Goal: Task Accomplishment & Management: Use online tool/utility

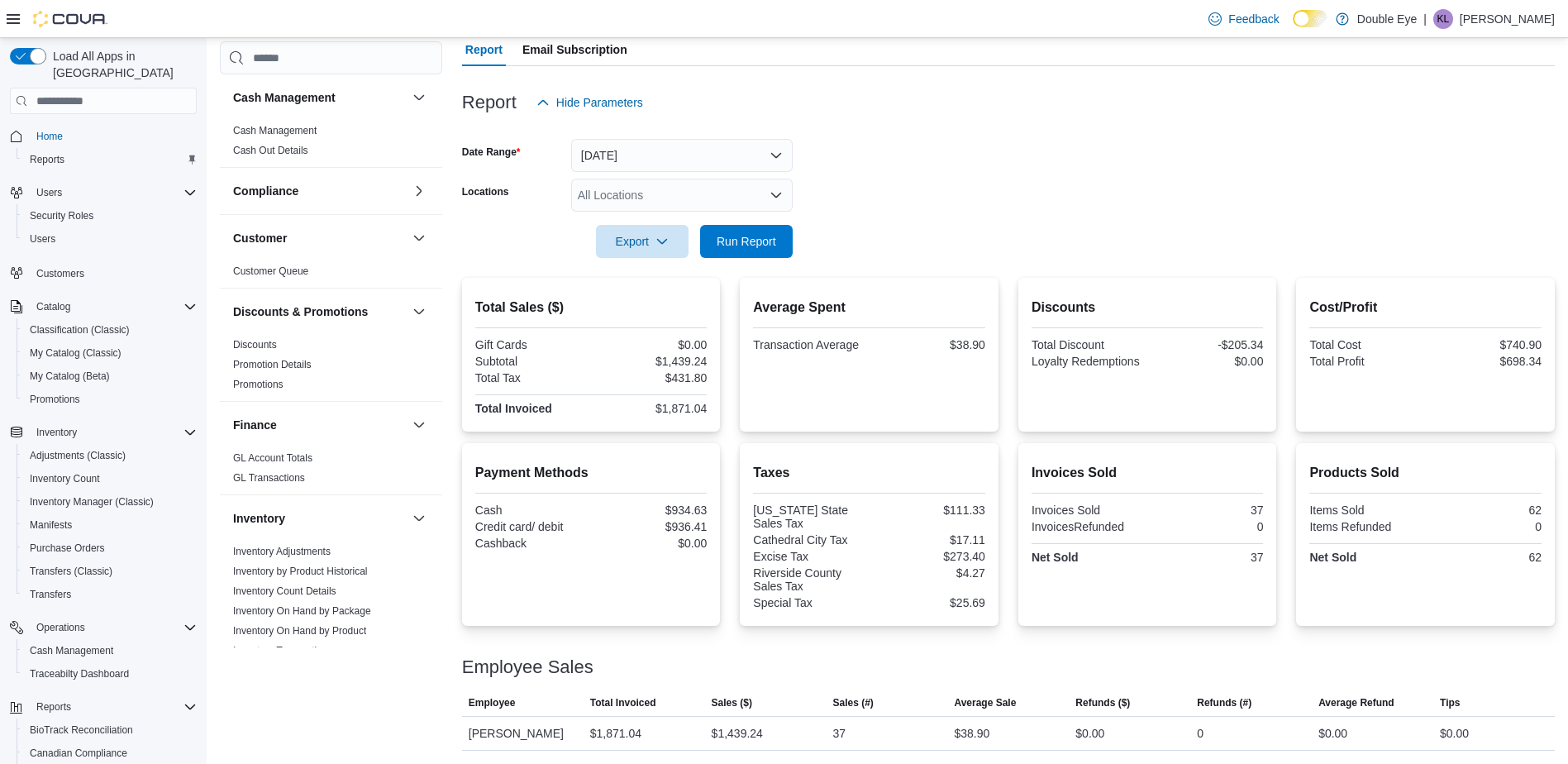
scroll to position [136, 0]
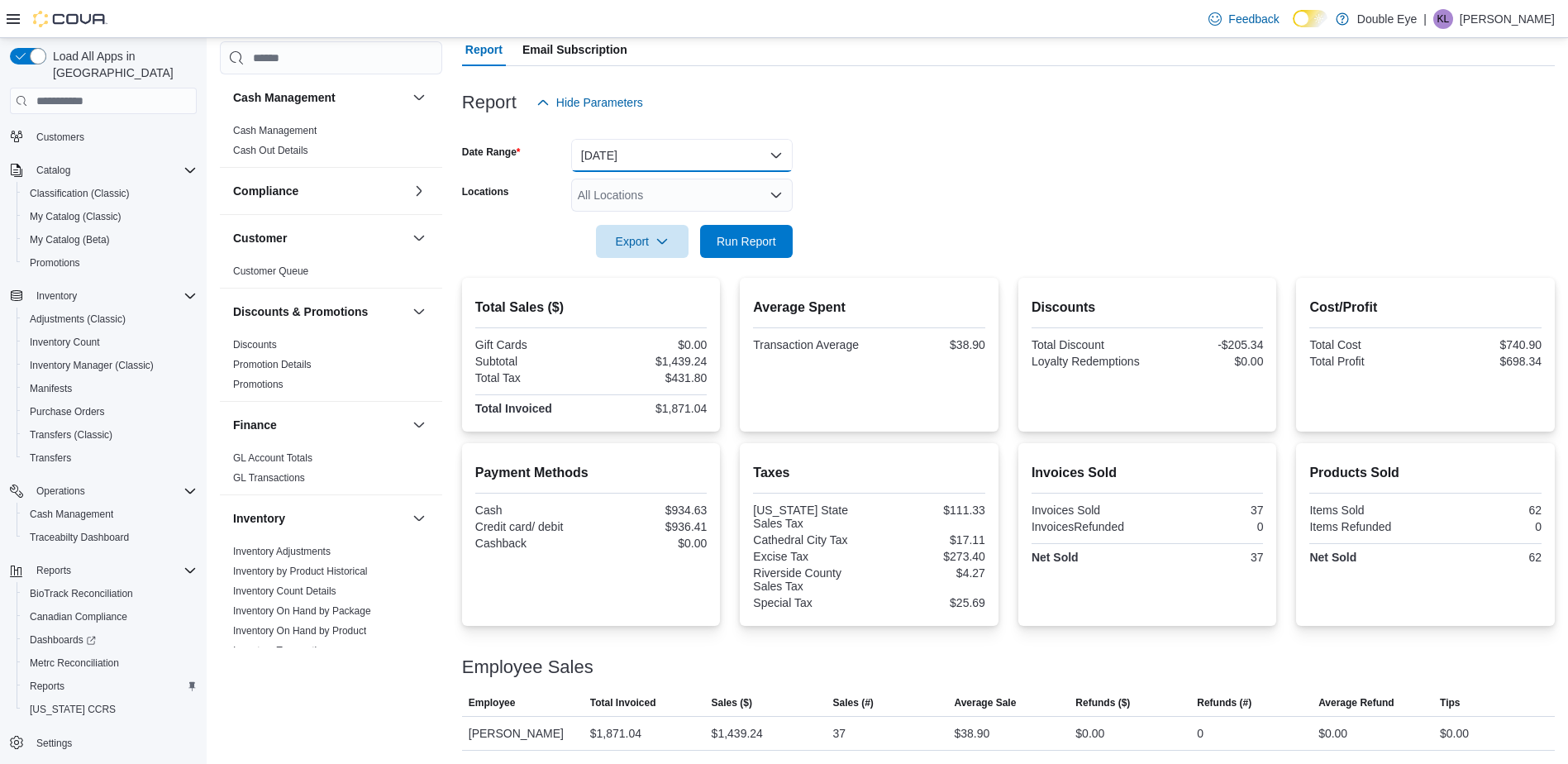
click at [655, 149] on button "Today" at bounding box center [682, 155] width 221 height 33
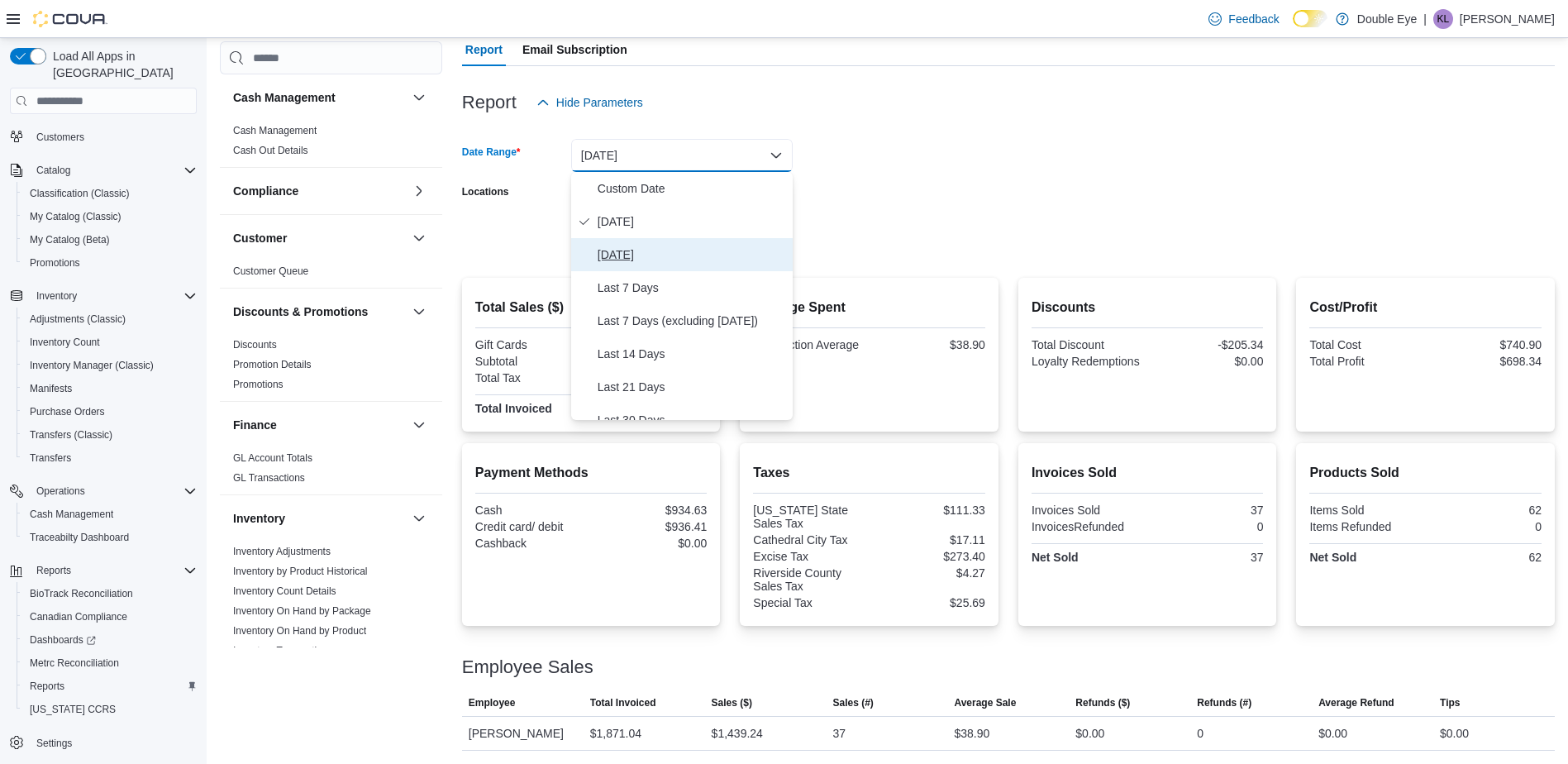
click at [622, 255] on span "Yesterday" at bounding box center [692, 255] width 189 height 20
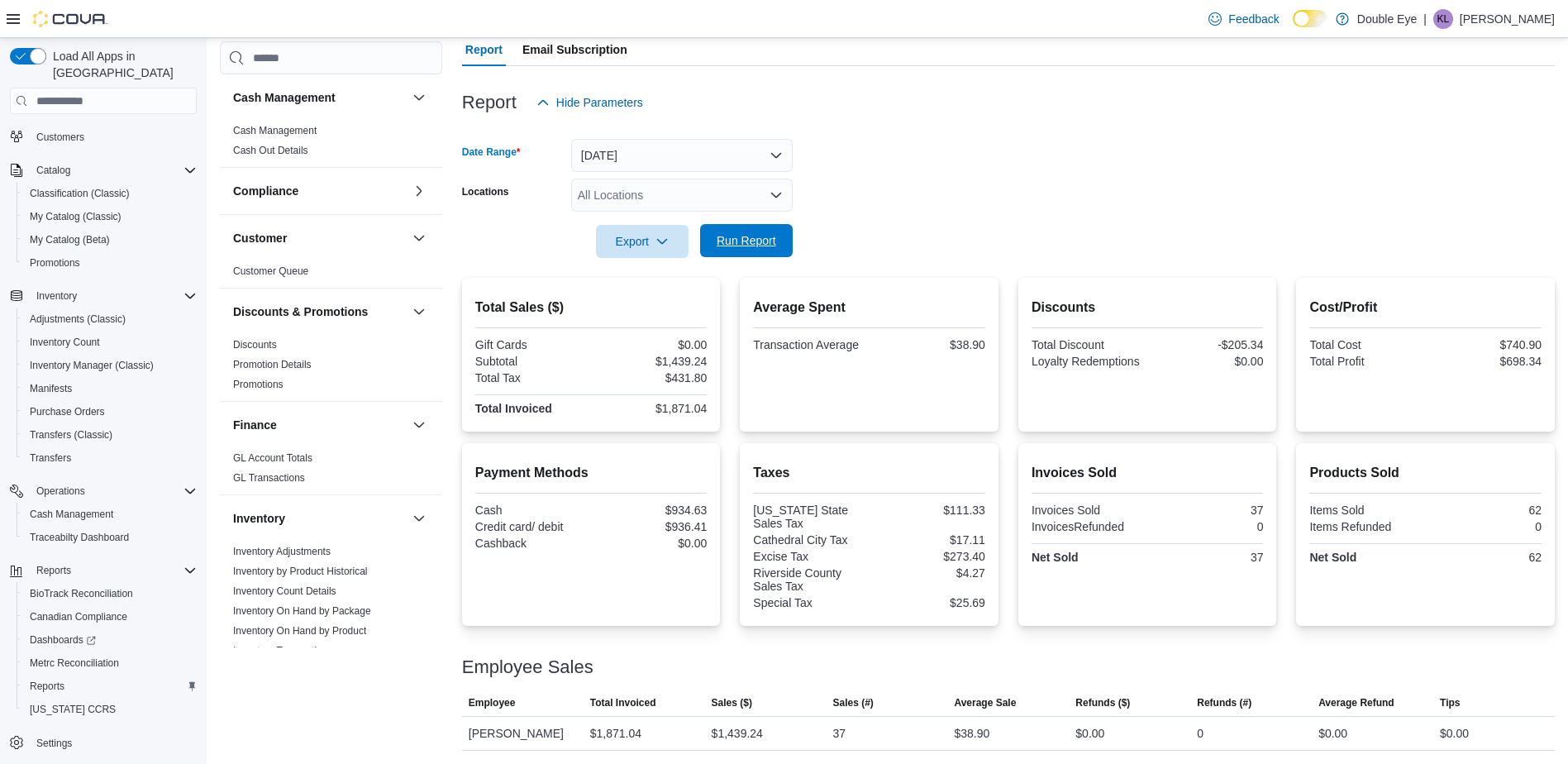
click at [731, 234] on span "Run Report" at bounding box center [746, 241] width 60 height 17
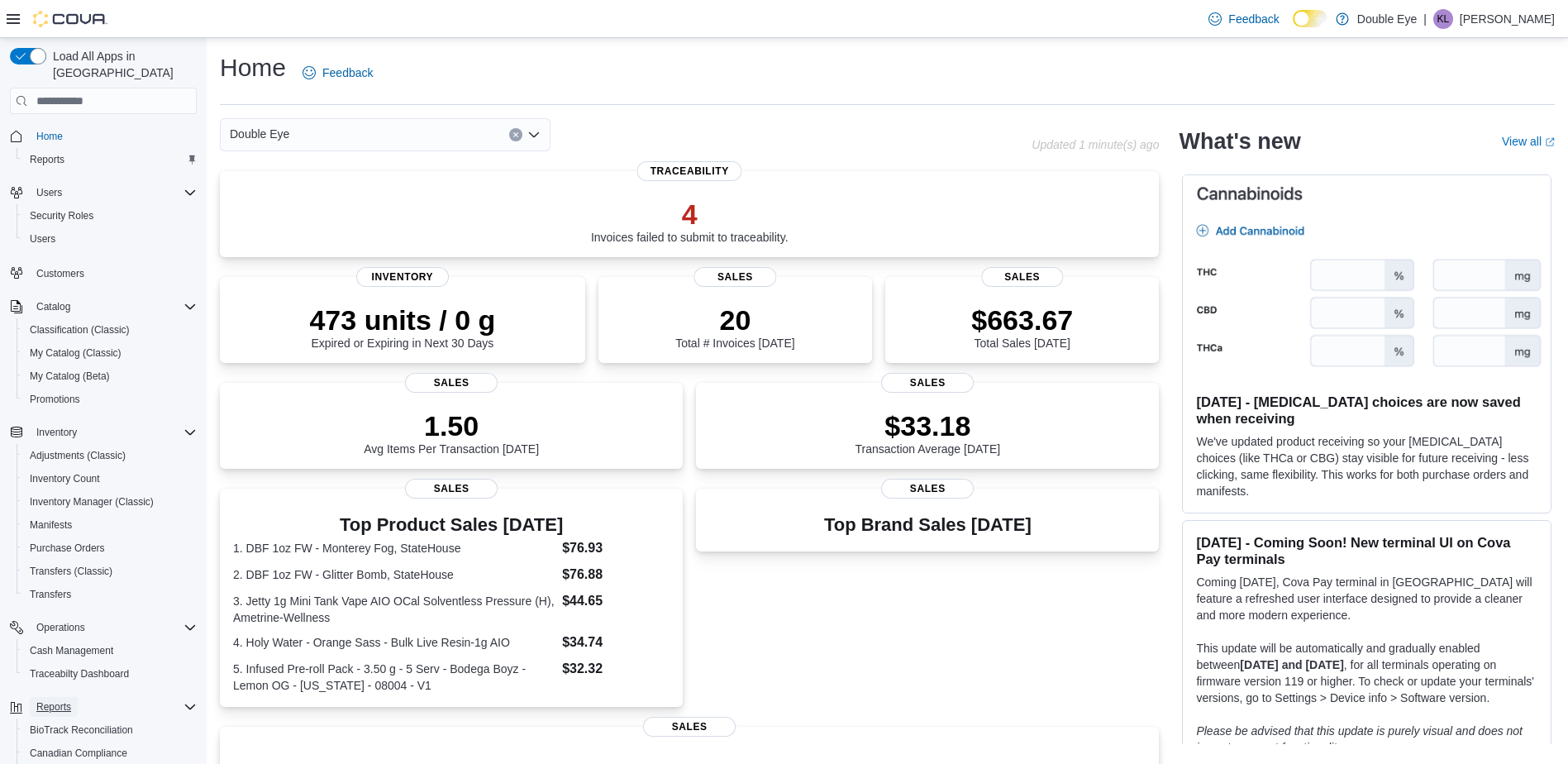
click at [64, 697] on span "Reports" at bounding box center [54, 707] width 35 height 20
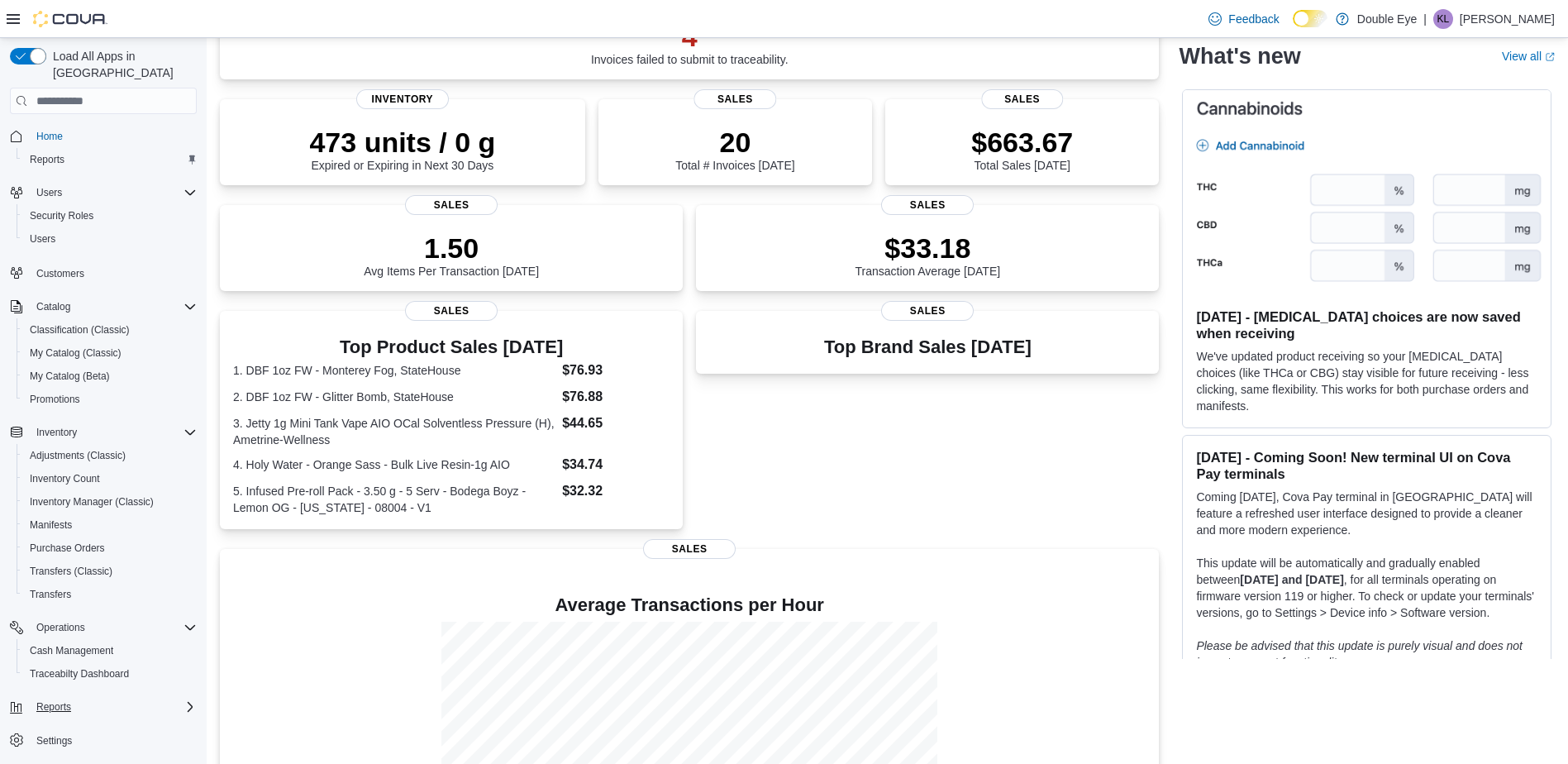
scroll to position [248, 0]
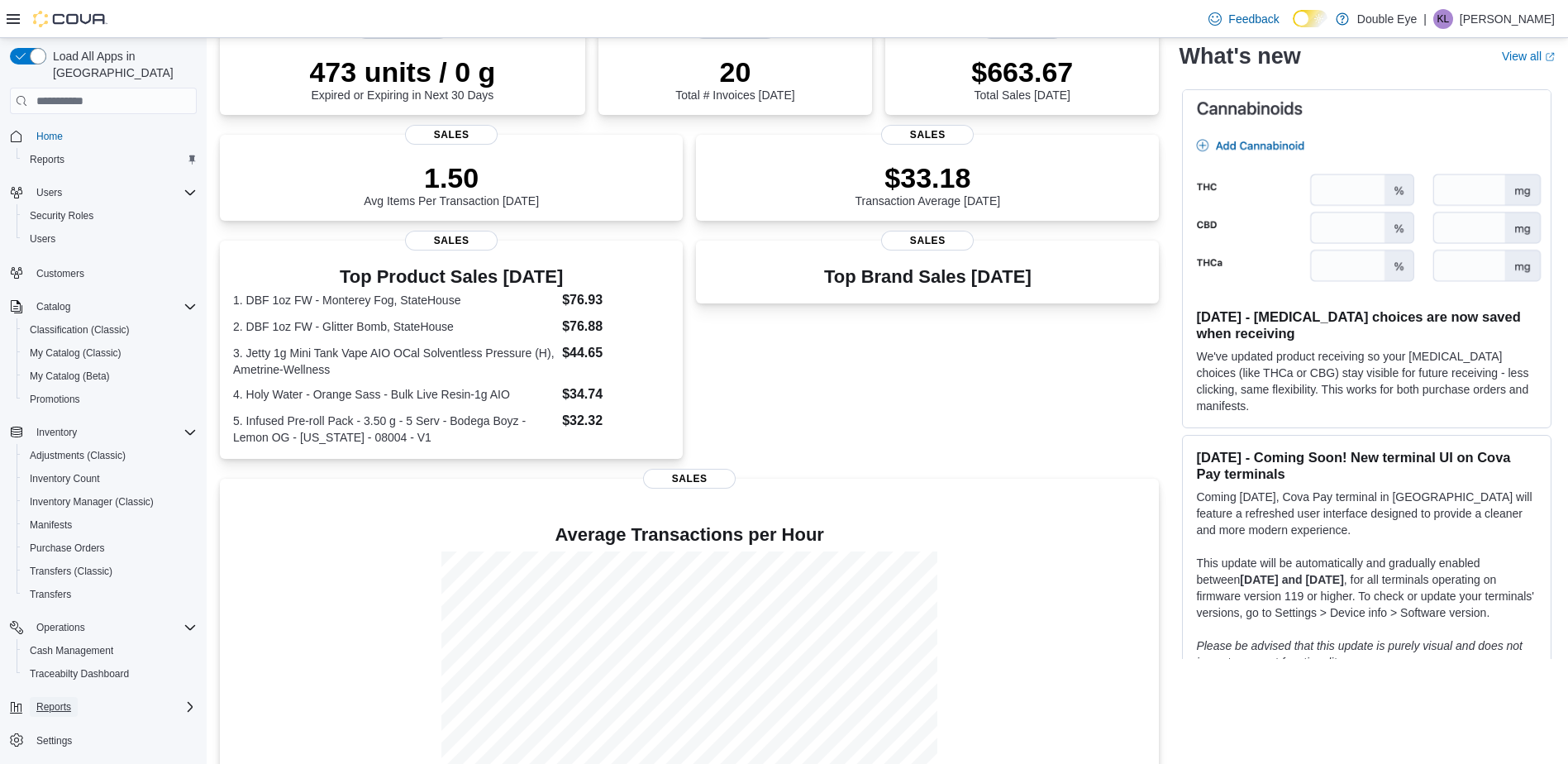
click at [56, 701] on span "Reports" at bounding box center [54, 707] width 35 height 13
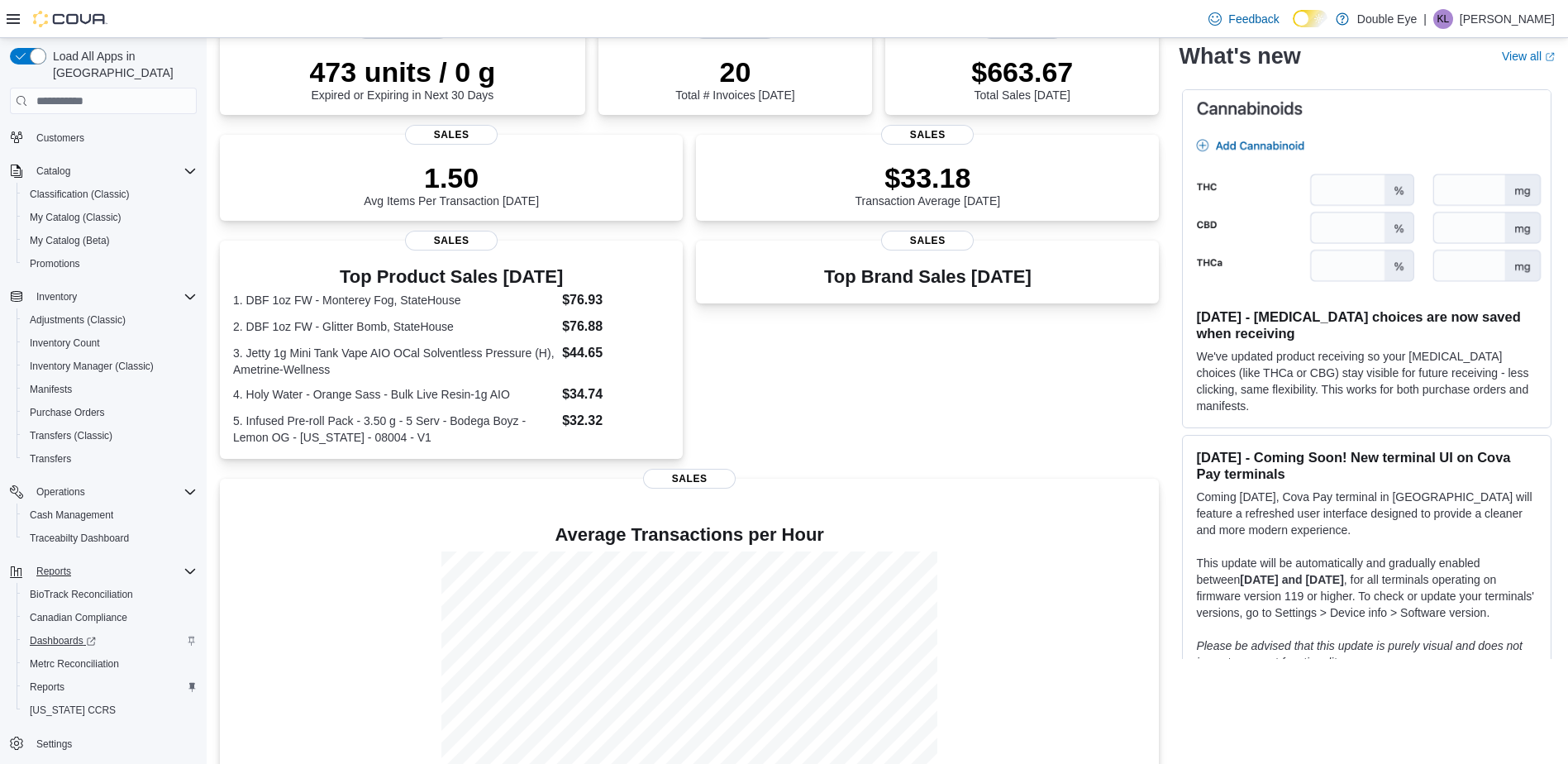
scroll to position [136, 0]
click at [68, 676] on link "Reports" at bounding box center [47, 686] width 48 height 20
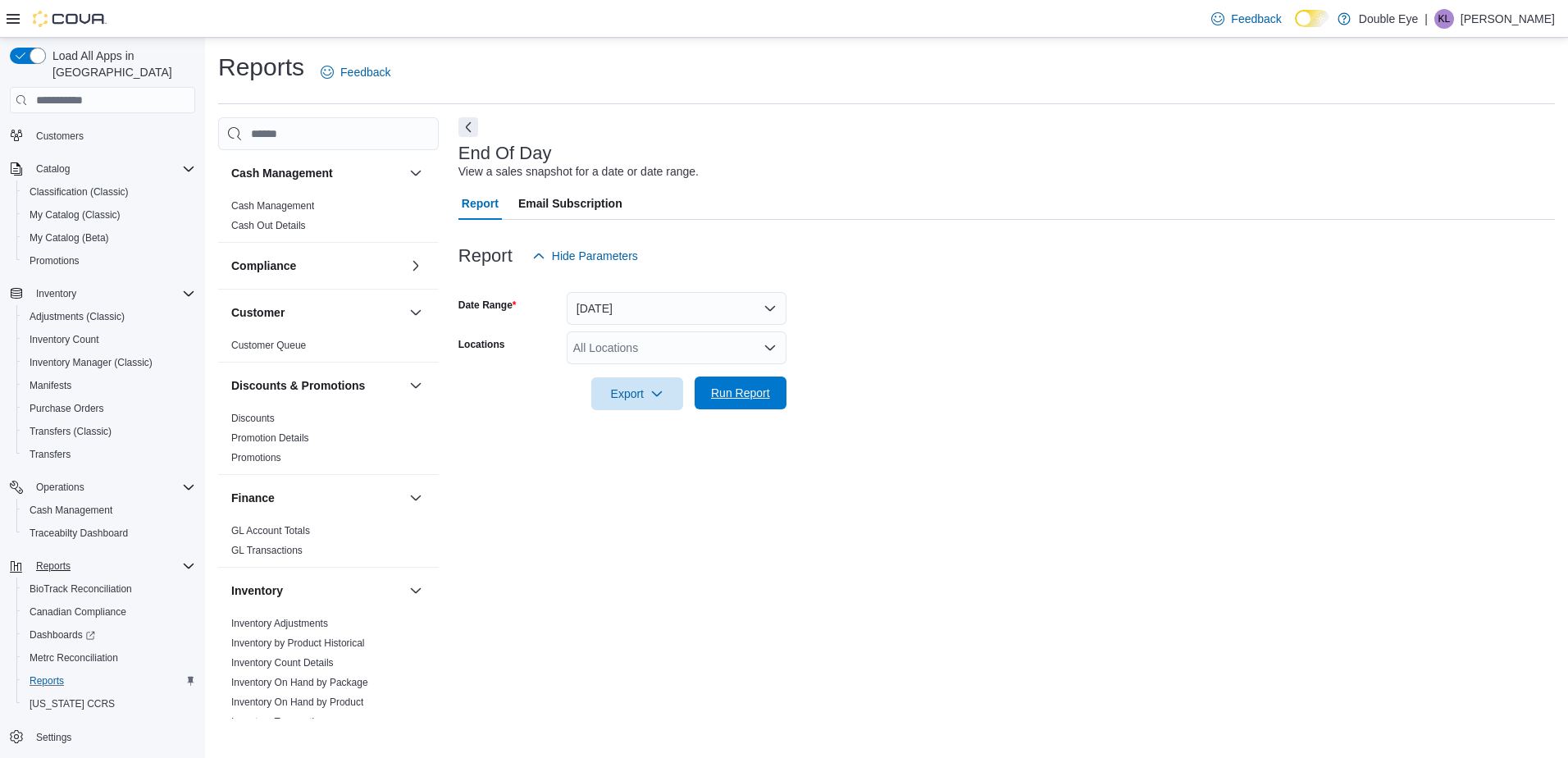
click at [747, 395] on span "Run Report" at bounding box center [740, 393] width 59 height 17
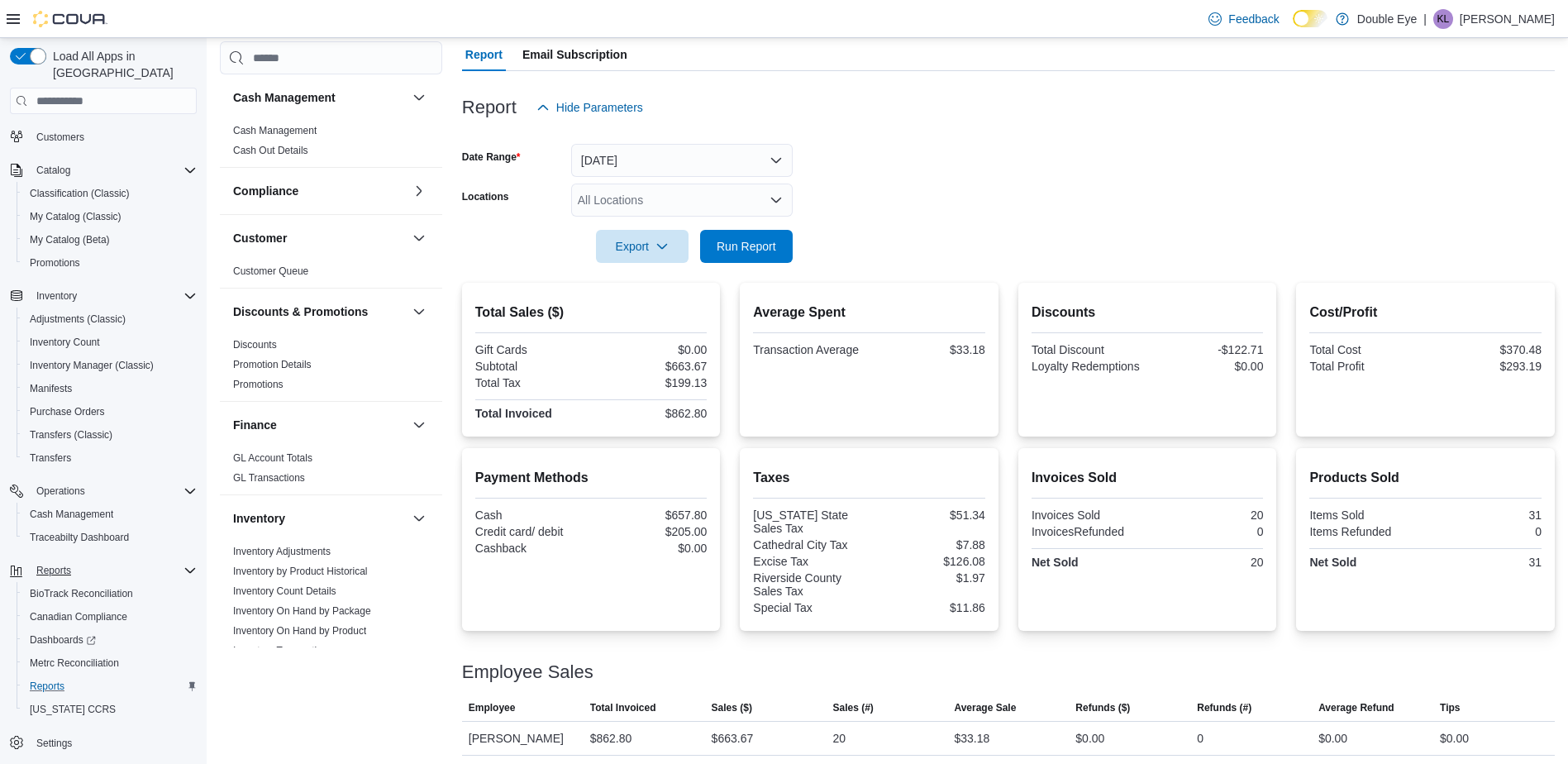
scroll to position [155, 0]
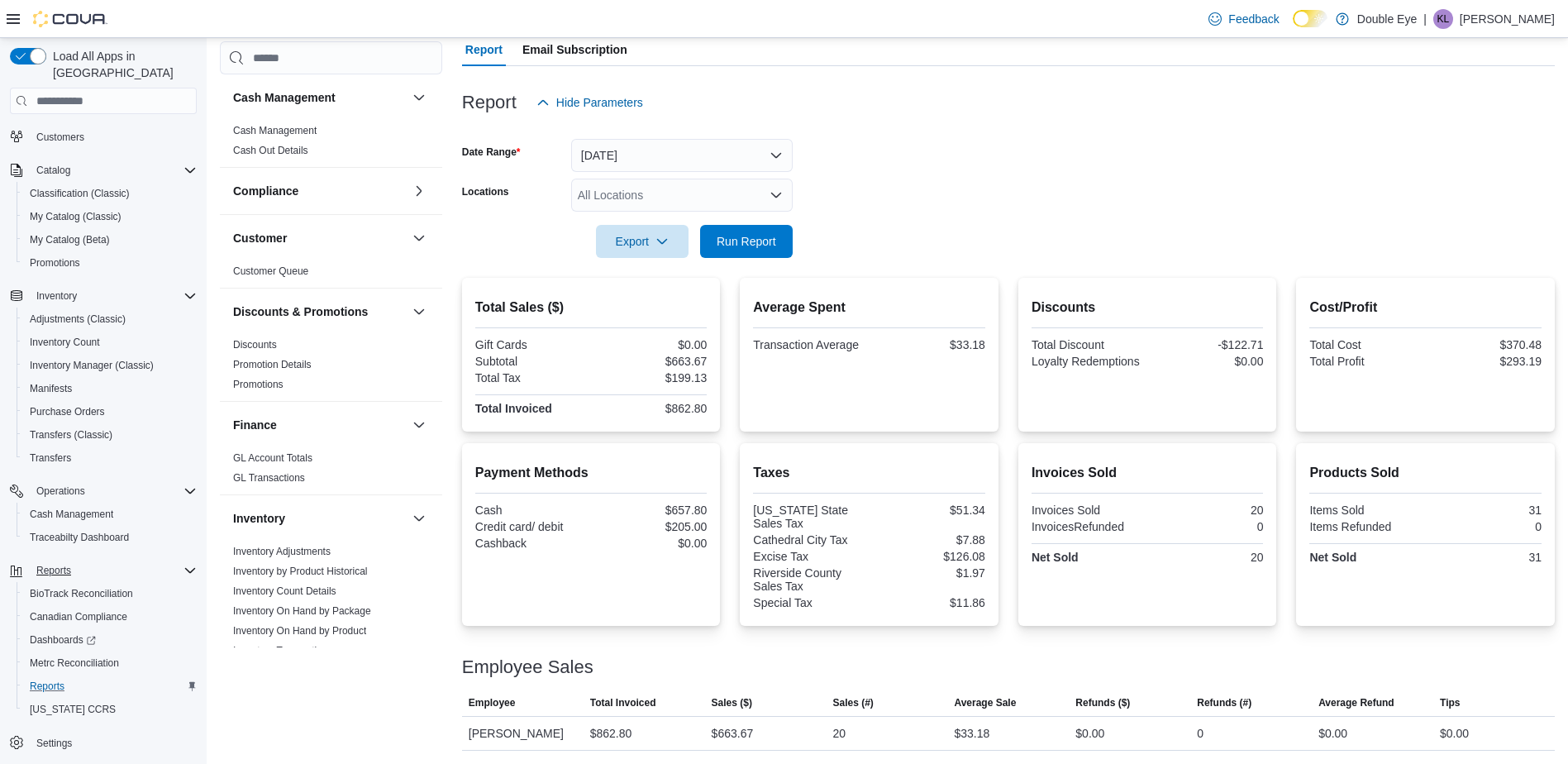
click at [370, 682] on div "Cash Management Cash Management Cash Out Details Compliance OCS Transaction Sub…" at bounding box center [330, 385] width 222 height 688
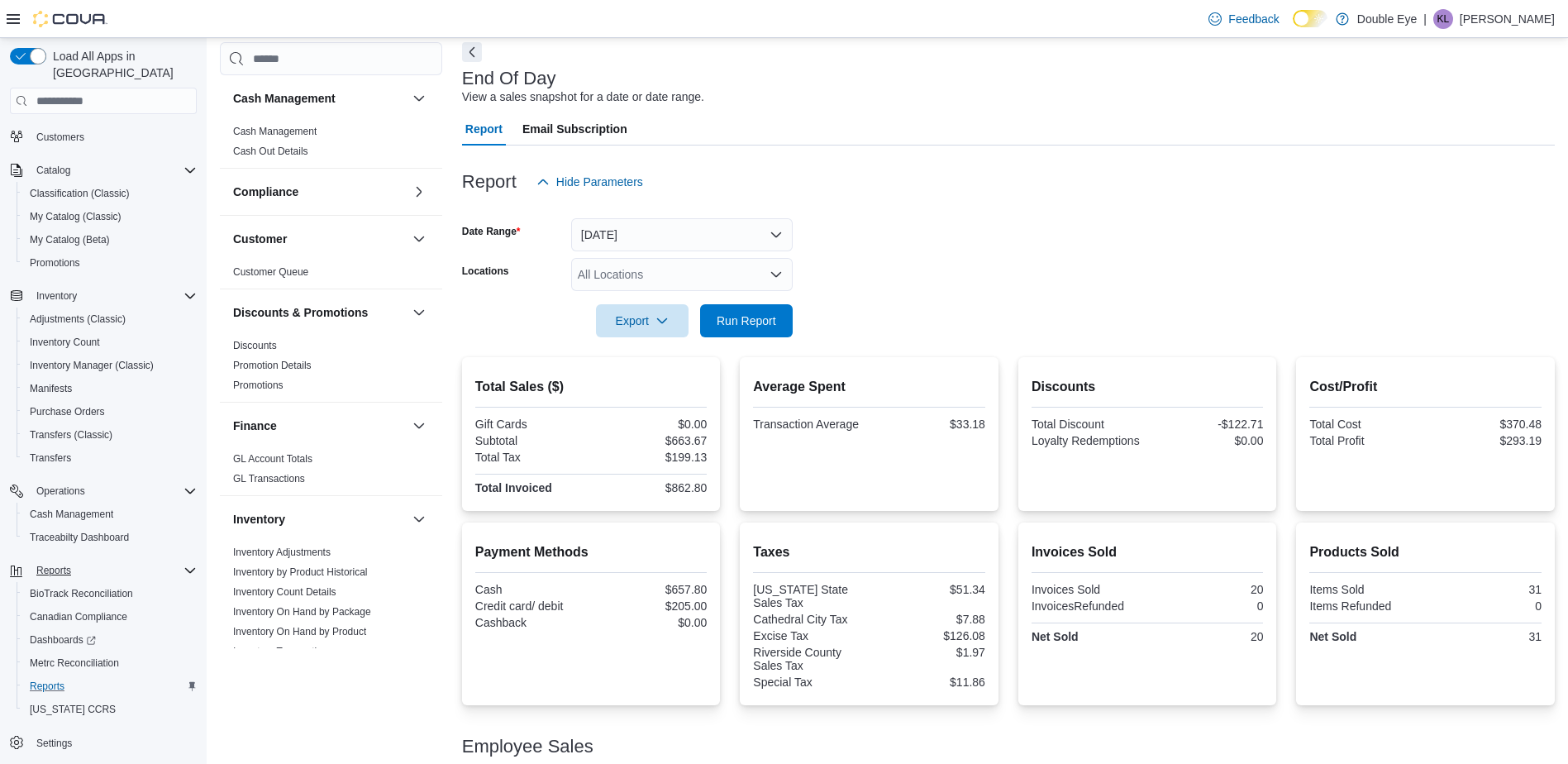
scroll to position [0, 0]
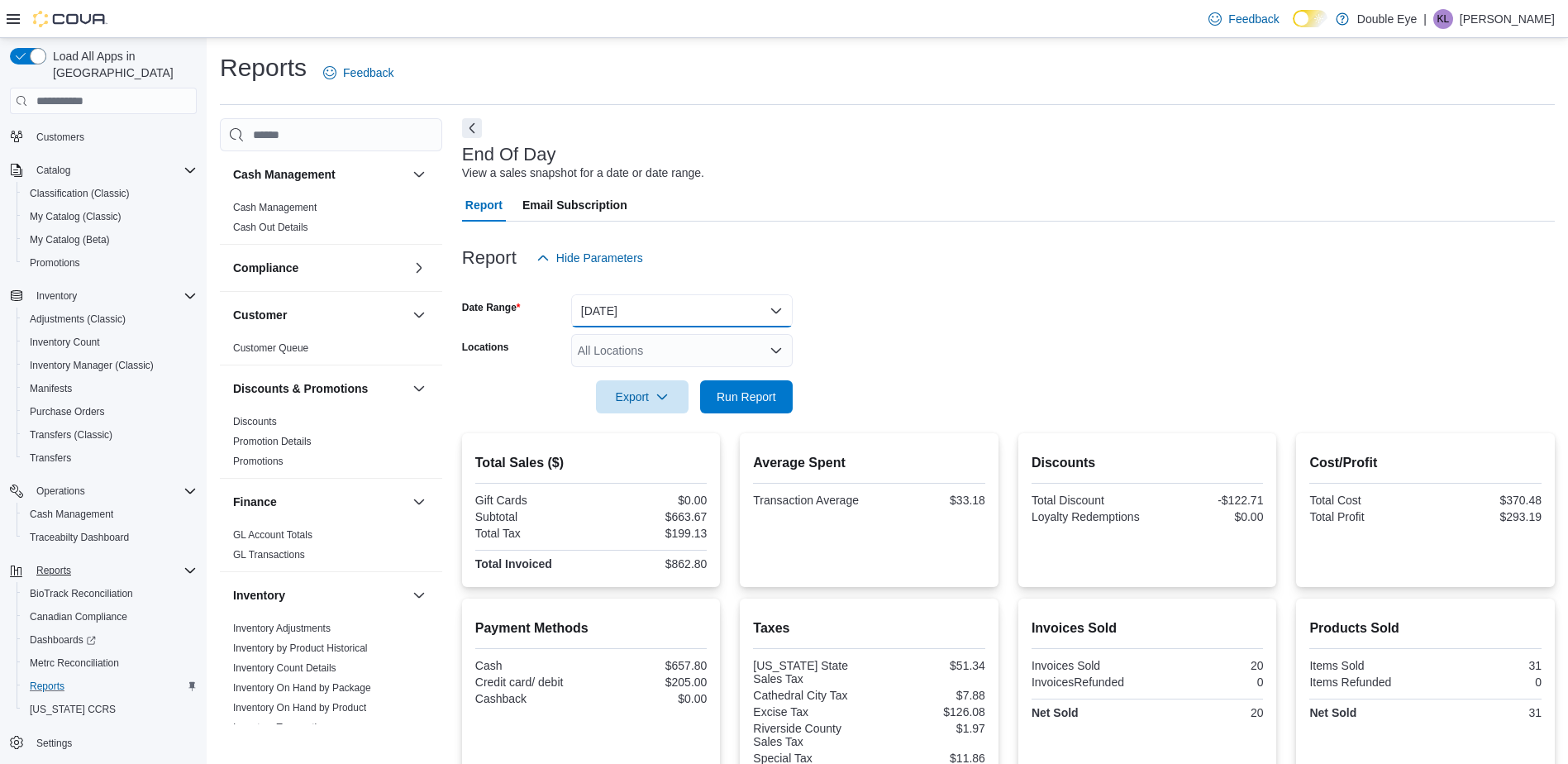
click at [643, 317] on button "[DATE]" at bounding box center [682, 311] width 221 height 33
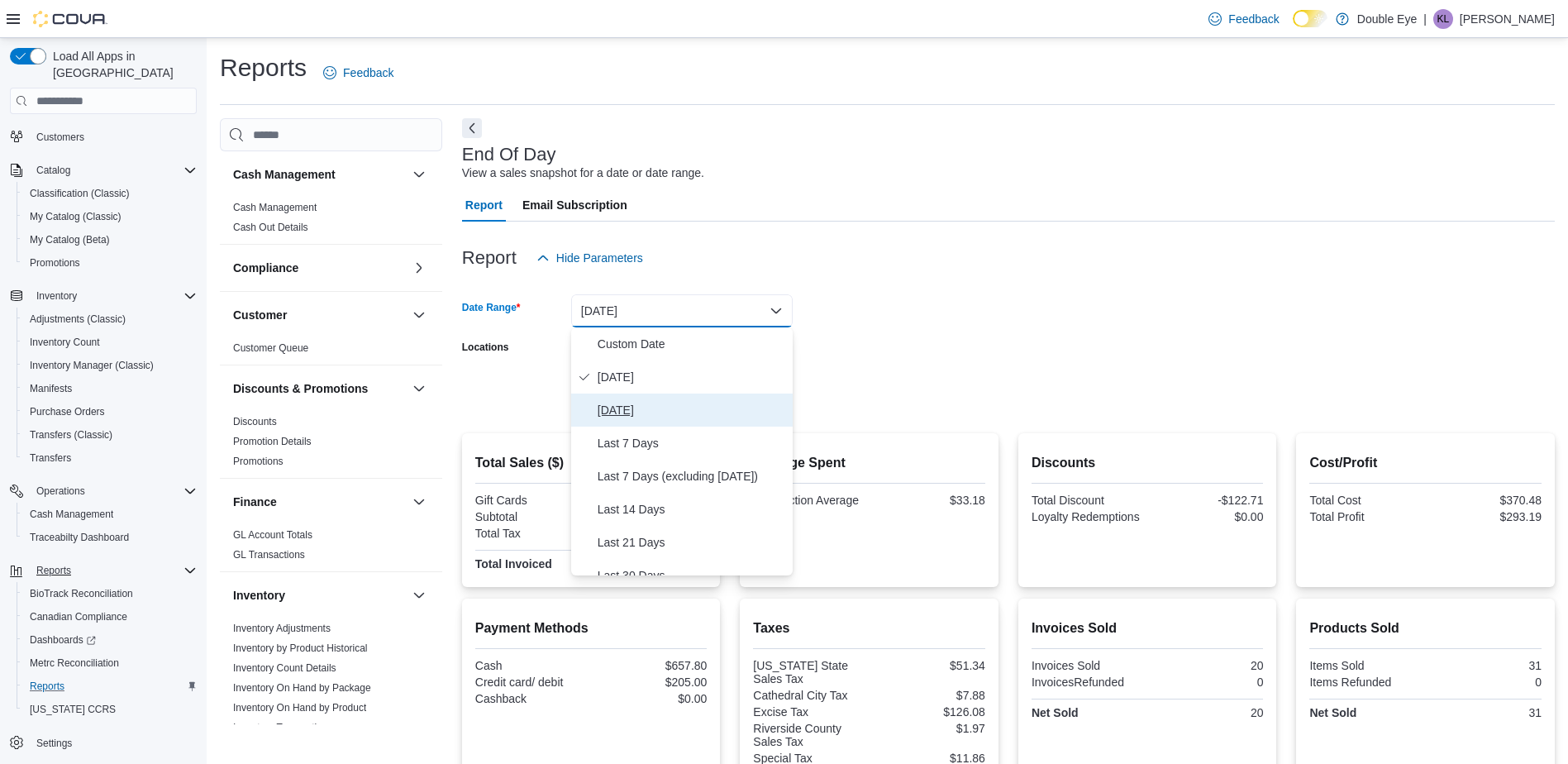
click at [637, 413] on span "[DATE]" at bounding box center [692, 410] width 189 height 20
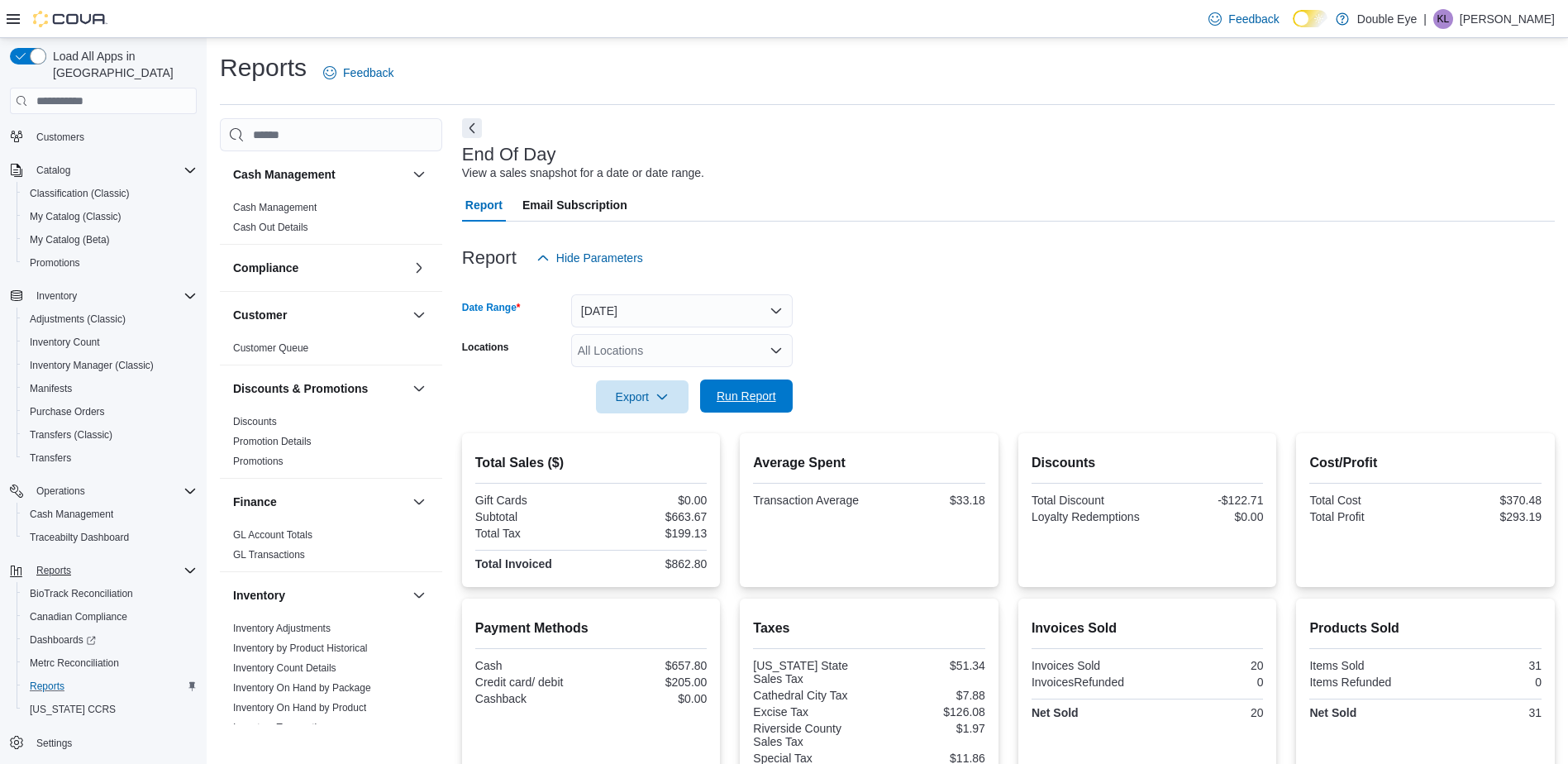
click at [738, 388] on span "Run Report" at bounding box center [746, 396] width 73 height 33
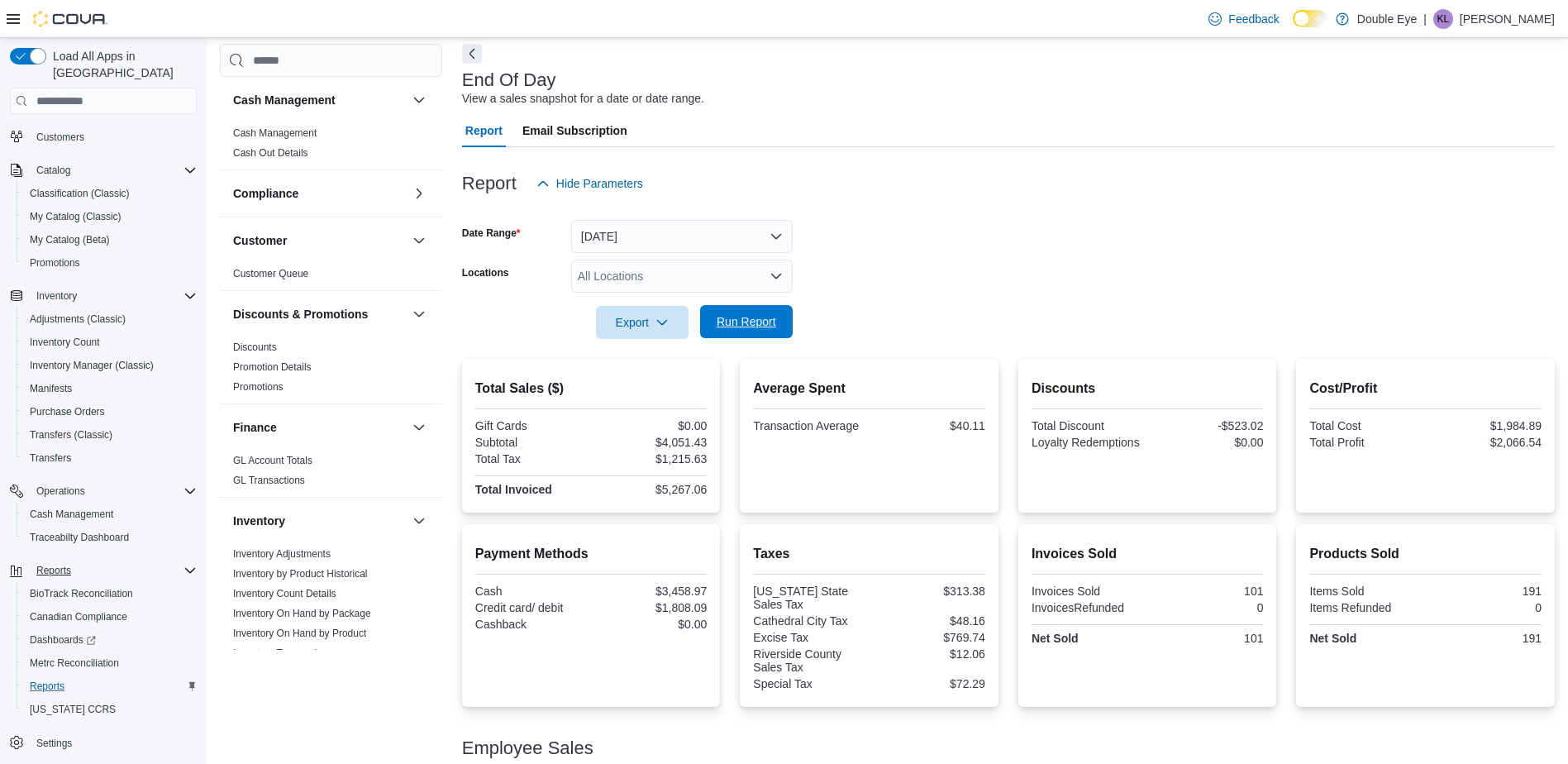
scroll to position [190, 0]
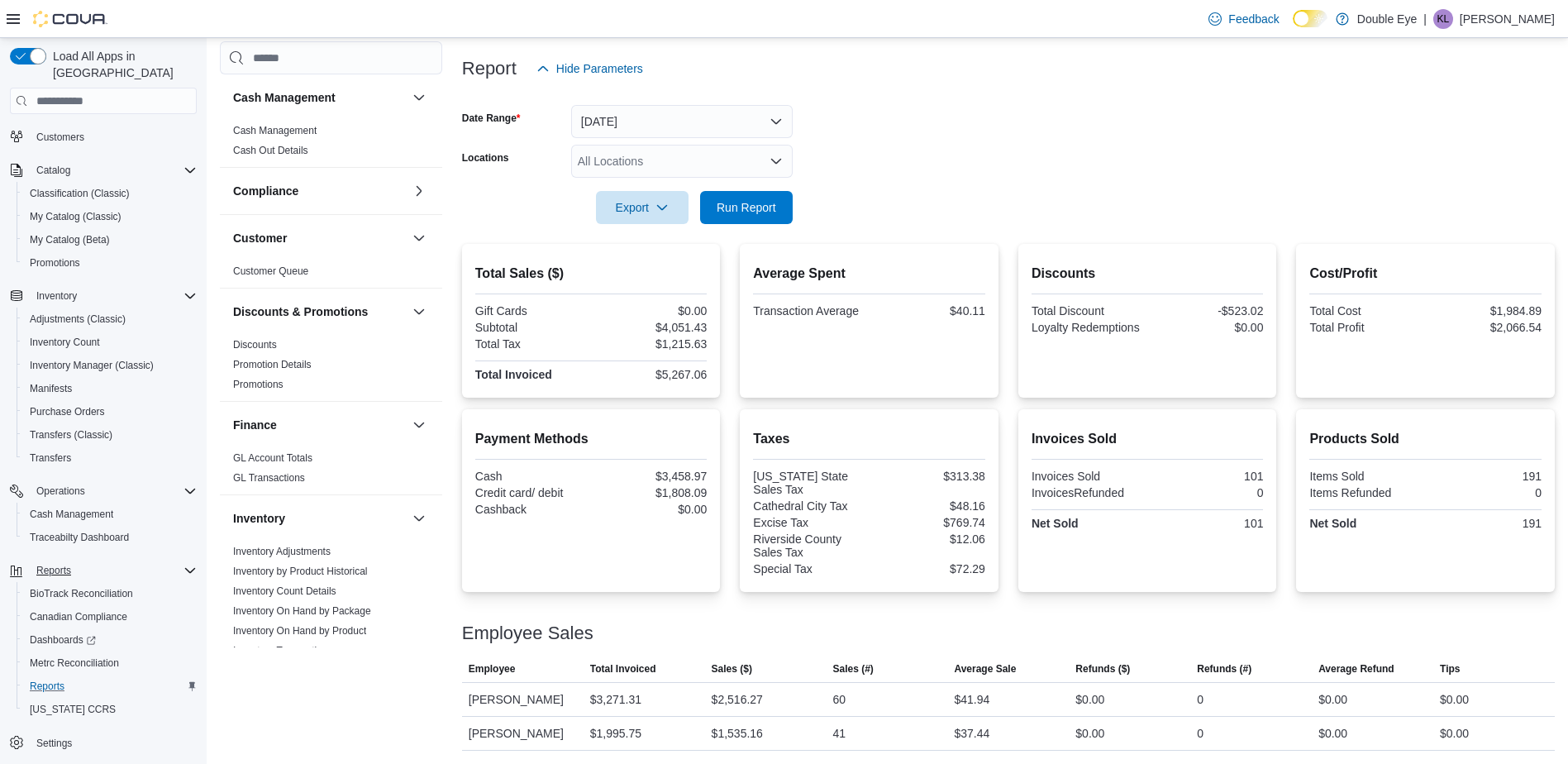
click at [1038, 221] on form "Date Range [DATE] Locations All Locations Export Run Report" at bounding box center [1008, 155] width 1093 height 139
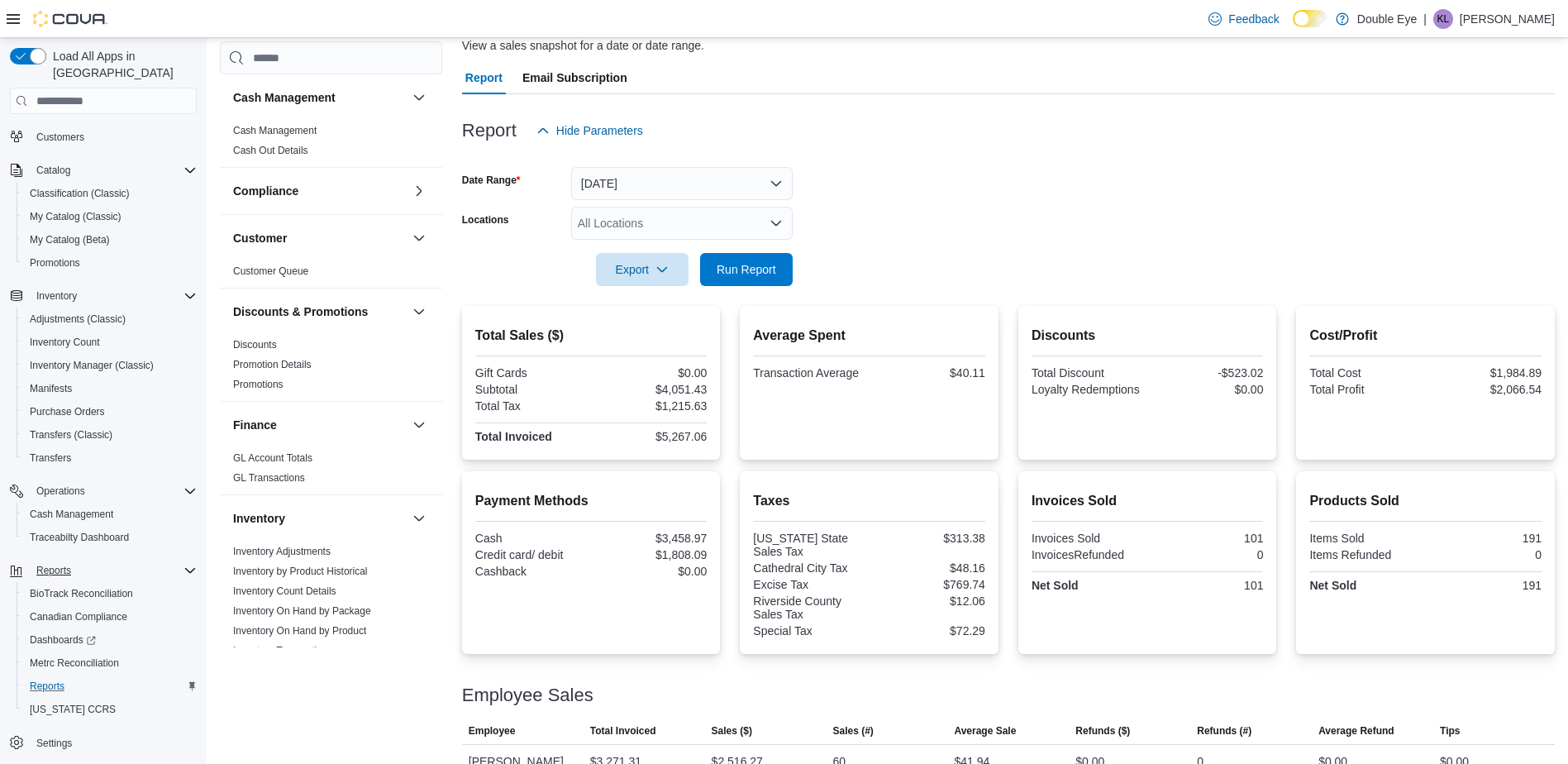
scroll to position [0, 0]
